Goal: Navigation & Orientation: Find specific page/section

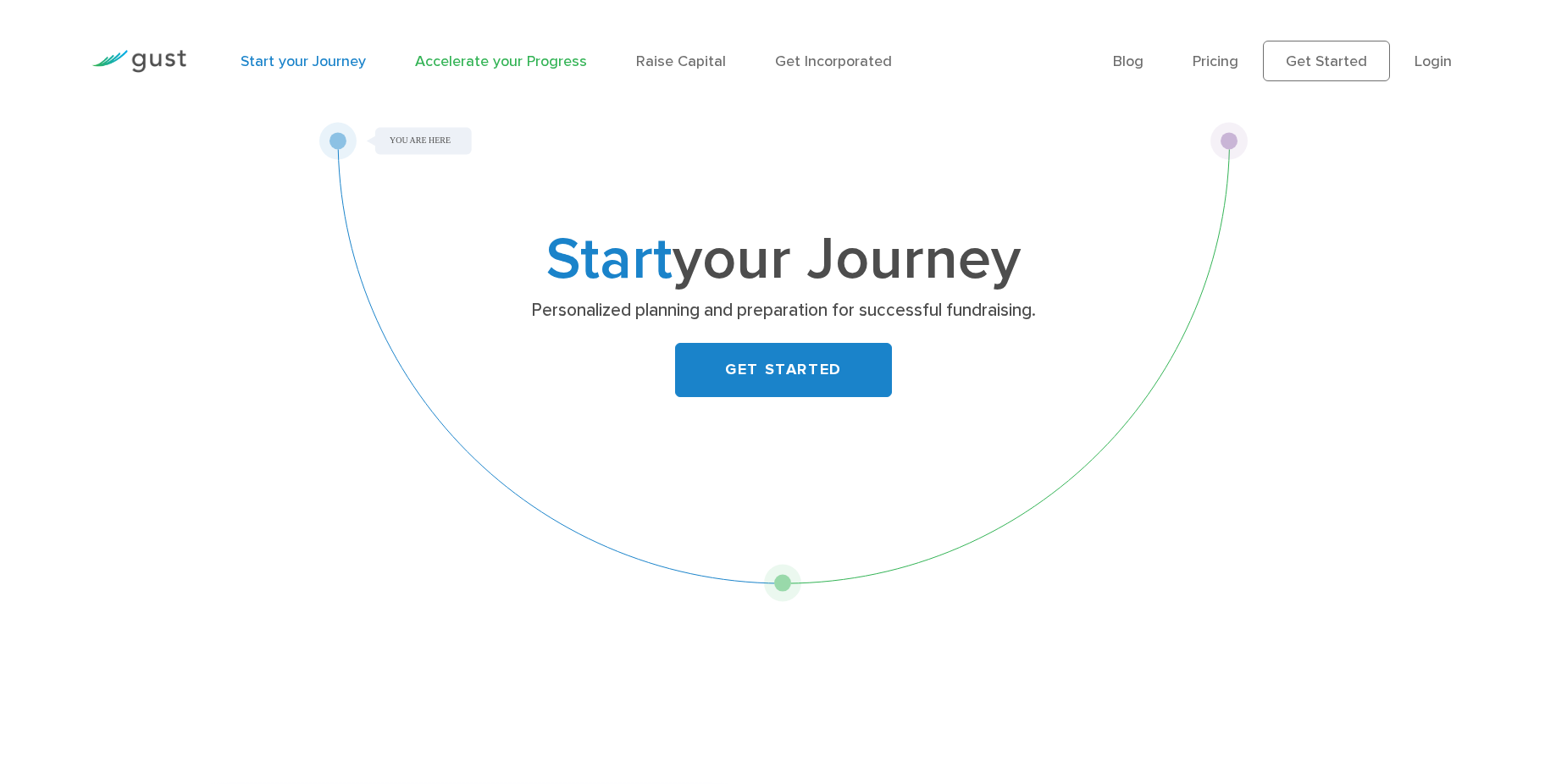
click at [469, 53] on link "Accelerate your Progress" at bounding box center [501, 61] width 172 height 18
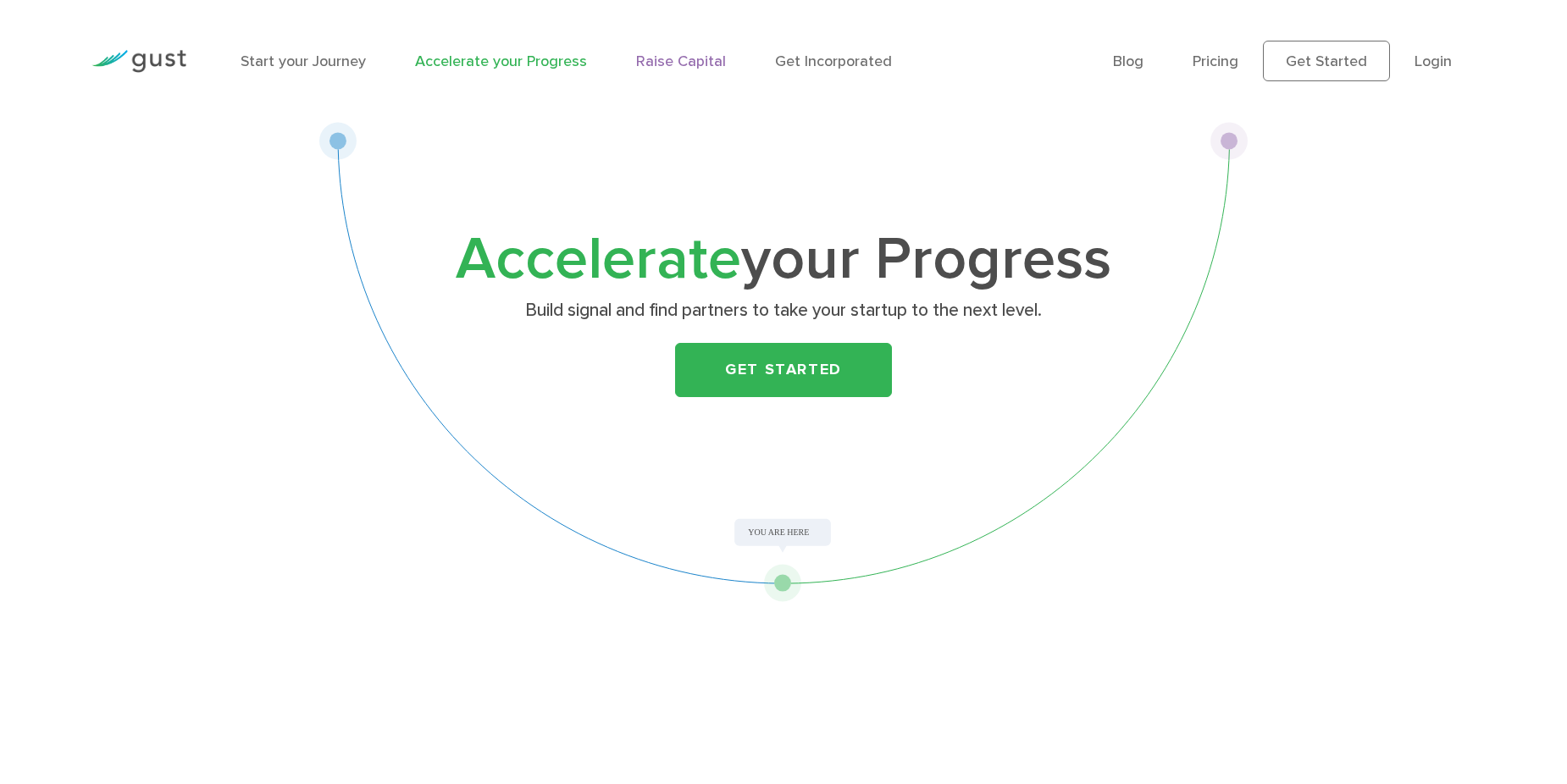
click at [658, 68] on link "Raise Capital" at bounding box center [680, 61] width 90 height 18
